Goal: Information Seeking & Learning: Learn about a topic

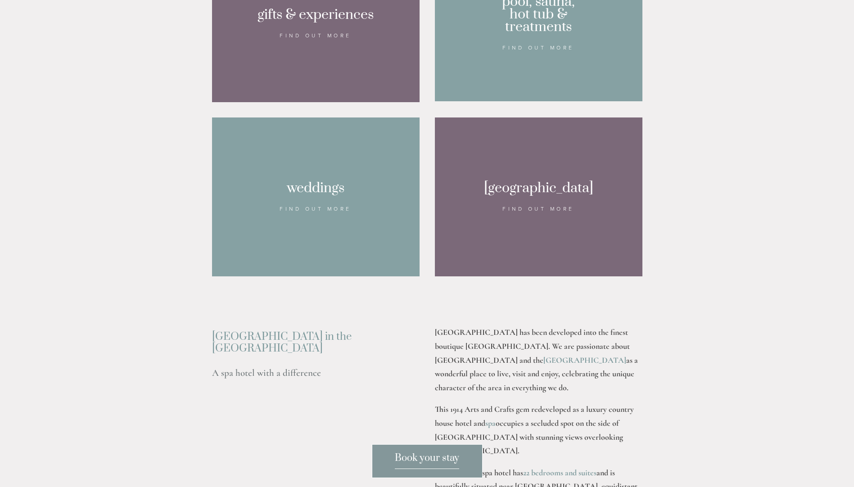
scroll to position [855, 0]
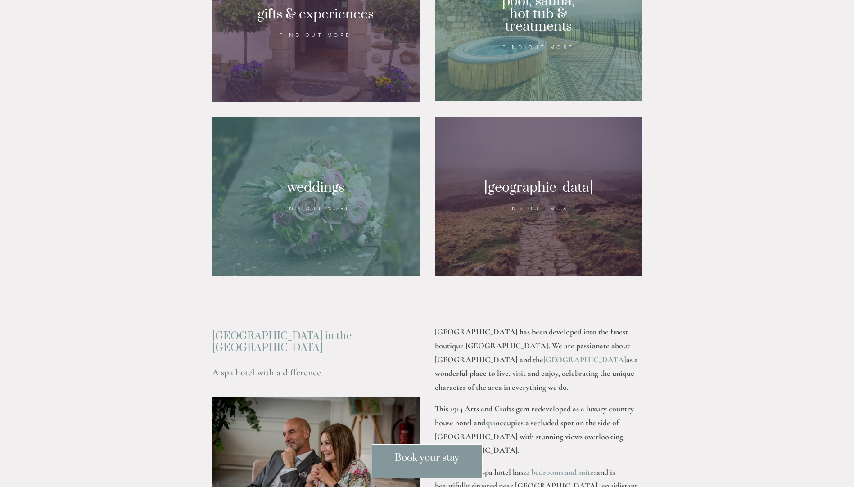
click at [276, 190] on div at bounding box center [316, 196] width 208 height 159
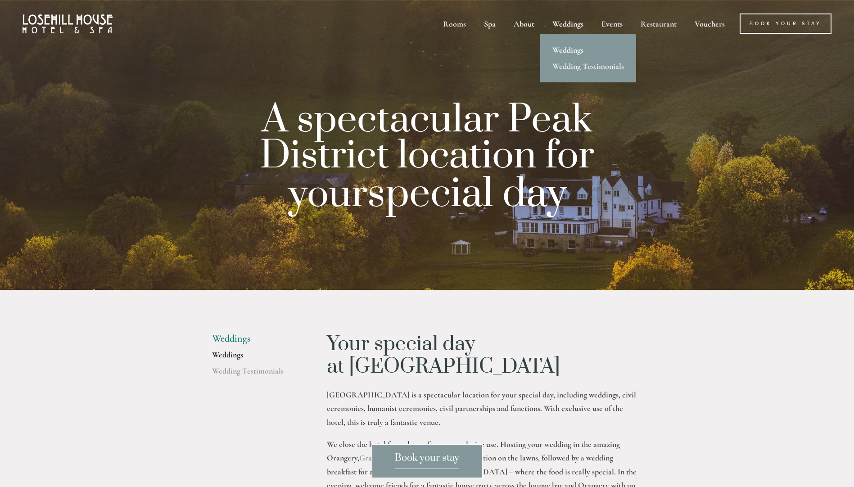
click at [573, 51] on link "Weddings" at bounding box center [588, 50] width 96 height 16
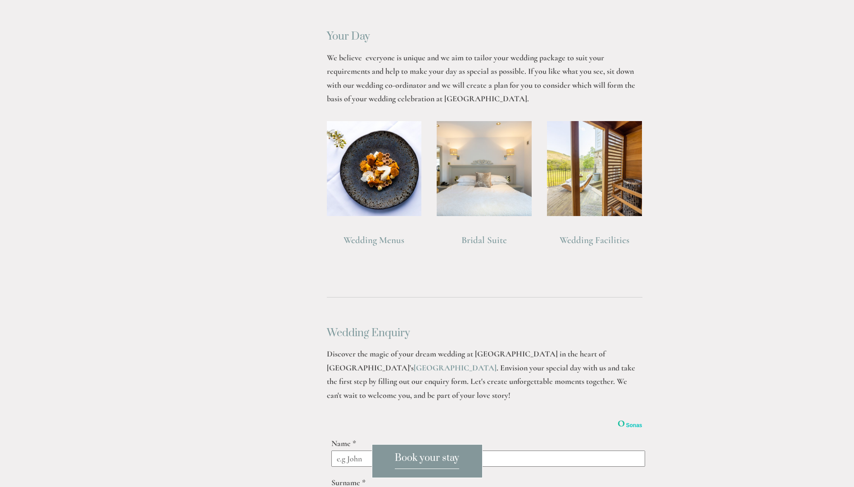
scroll to position [630, 0]
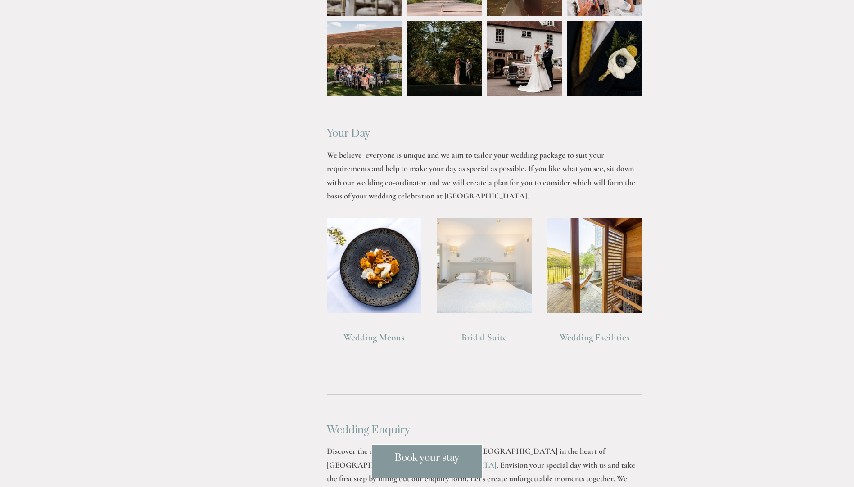
click at [505, 283] on img at bounding box center [484, 265] width 95 height 95
